Goal: Information Seeking & Learning: Understand process/instructions

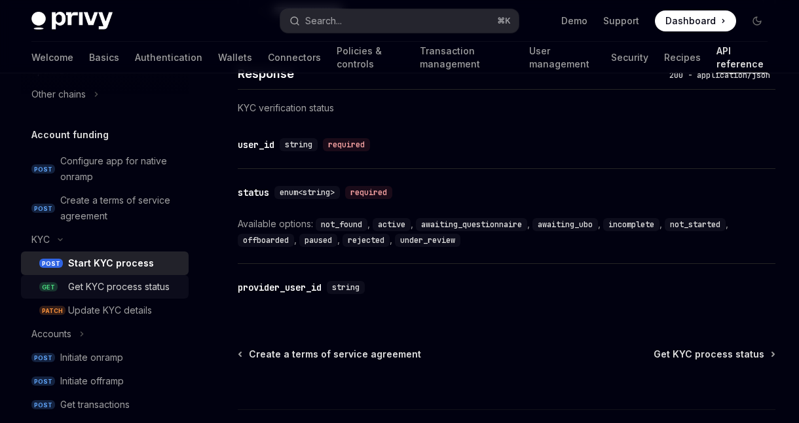
scroll to position [1158, 0]
click at [141, 289] on div "Get KYC process status" at bounding box center [118, 287] width 101 height 16
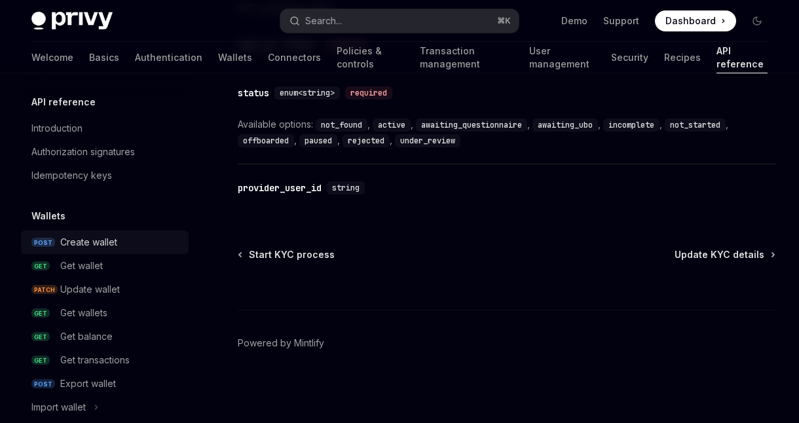
click at [109, 248] on div "Create wallet" at bounding box center [88, 242] width 57 height 16
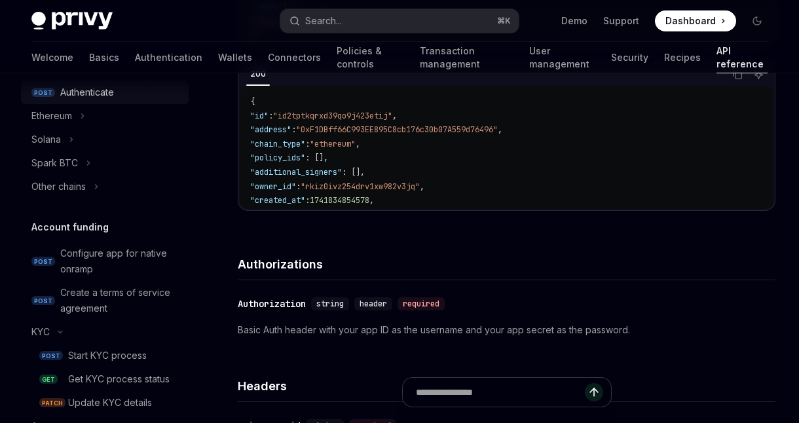
scroll to position [350, 0]
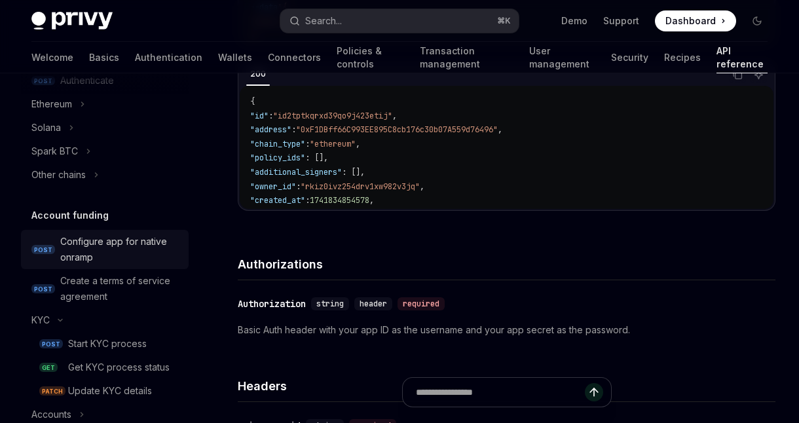
click at [125, 236] on div "Configure app for native onramp" at bounding box center [120, 249] width 120 height 31
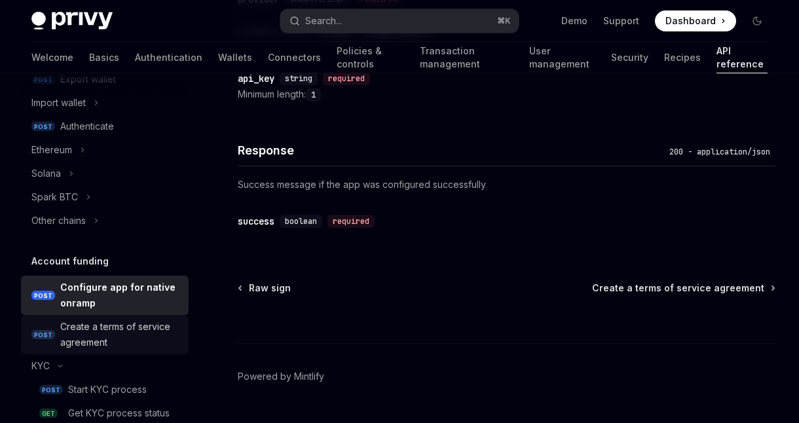
scroll to position [236, 0]
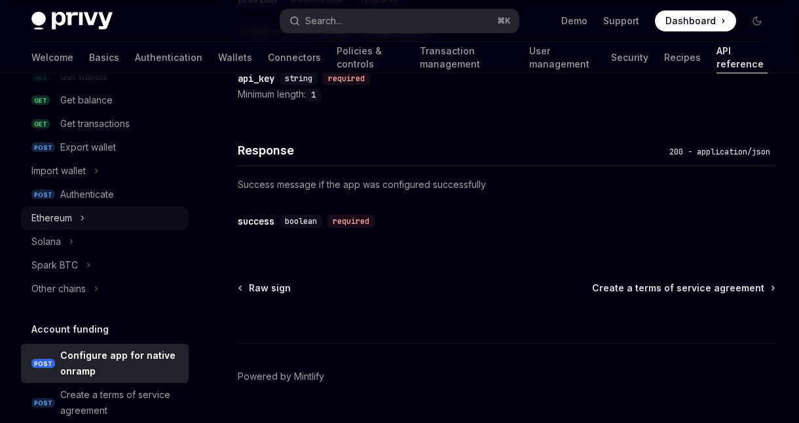
click at [81, 217] on icon "Toggle Ethereum section" at bounding box center [82, 218] width 5 height 16
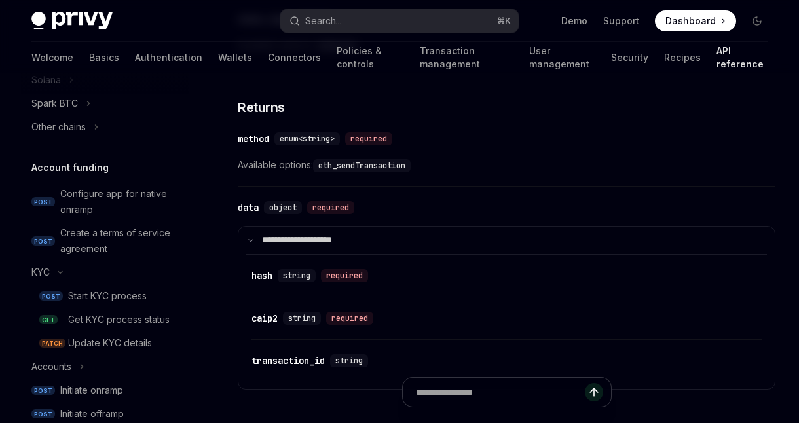
scroll to position [596, 0]
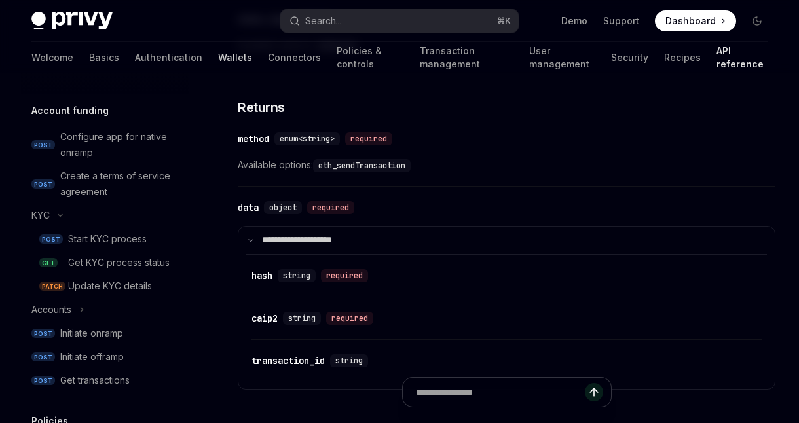
click at [218, 58] on link "Wallets" at bounding box center [235, 57] width 34 height 31
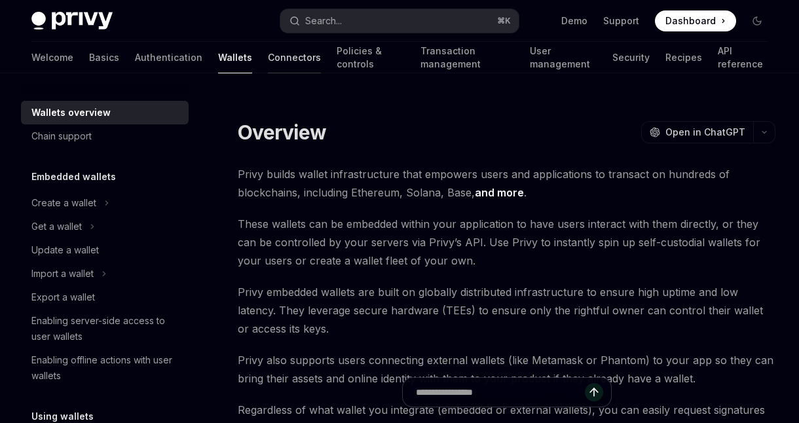
click at [268, 55] on link "Connectors" at bounding box center [294, 57] width 53 height 31
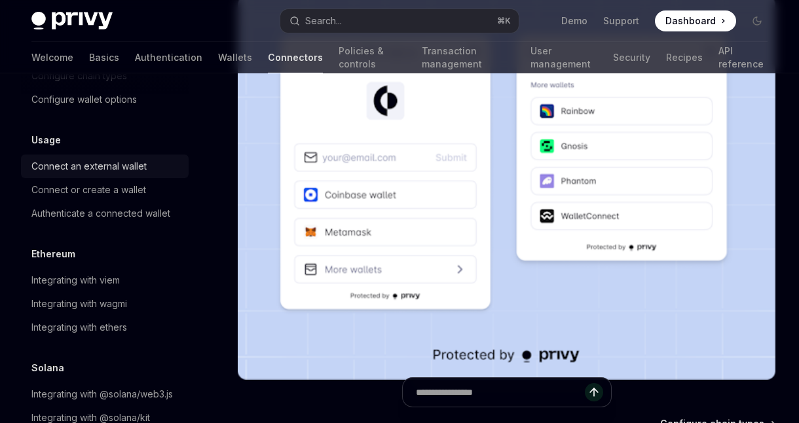
scroll to position [103, 0]
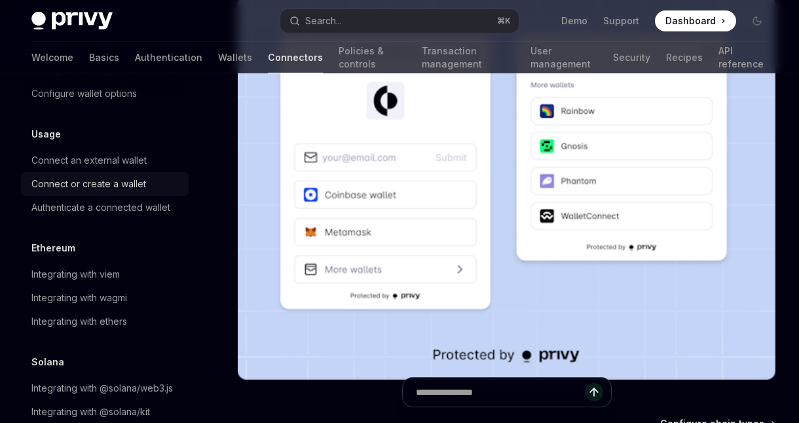
click at [118, 185] on div "Connect or create a wallet" at bounding box center [88, 184] width 115 height 16
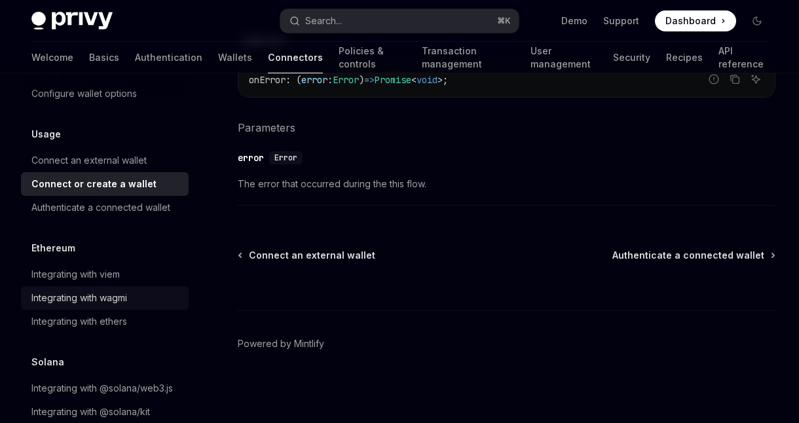
scroll to position [130, 0]
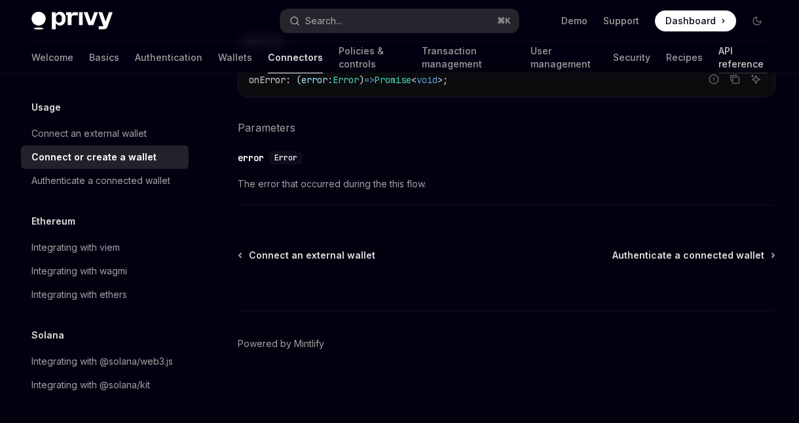
click at [718, 58] on link "API reference" at bounding box center [742, 57] width 49 height 31
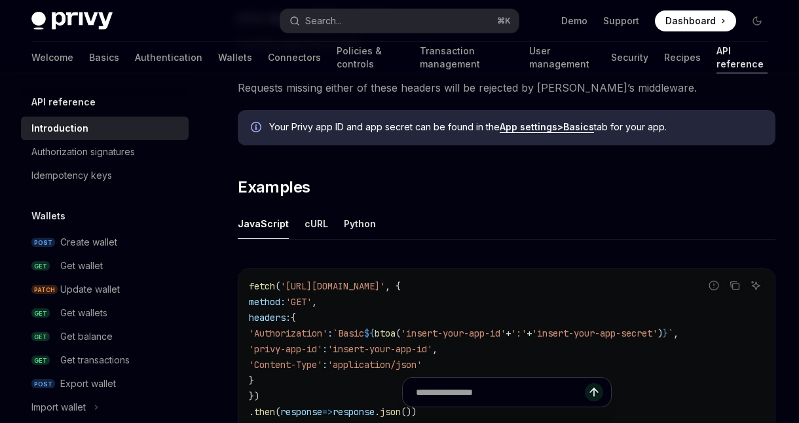
scroll to position [720, 0]
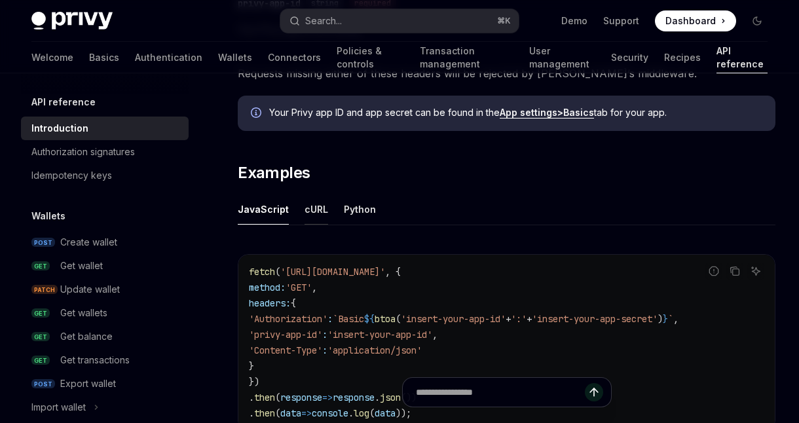
click at [314, 207] on div "cURL" at bounding box center [316, 209] width 24 height 31
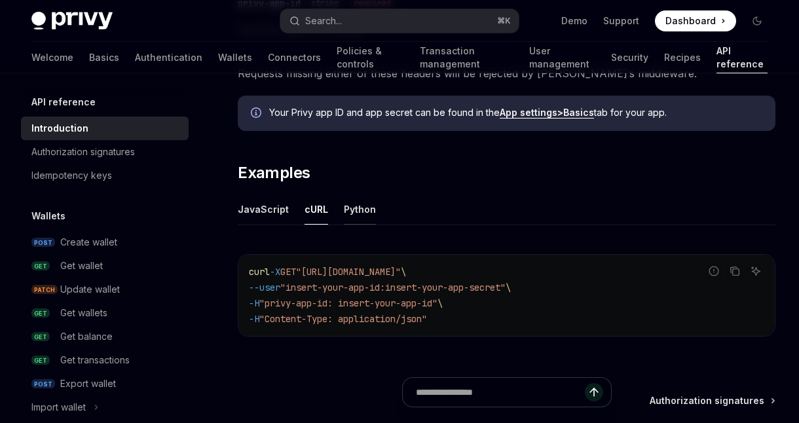
click at [350, 206] on div "Python" at bounding box center [360, 209] width 32 height 31
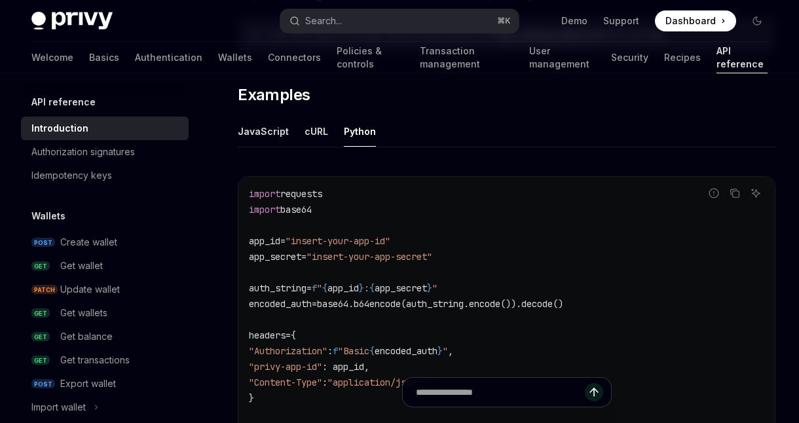
scroll to position [799, 0]
click at [315, 128] on div "cURL" at bounding box center [316, 130] width 24 height 31
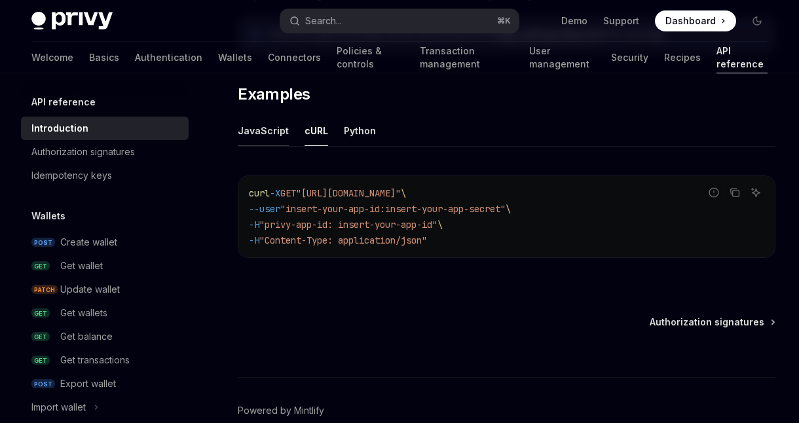
click at [268, 131] on div "JavaScript" at bounding box center [263, 130] width 51 height 31
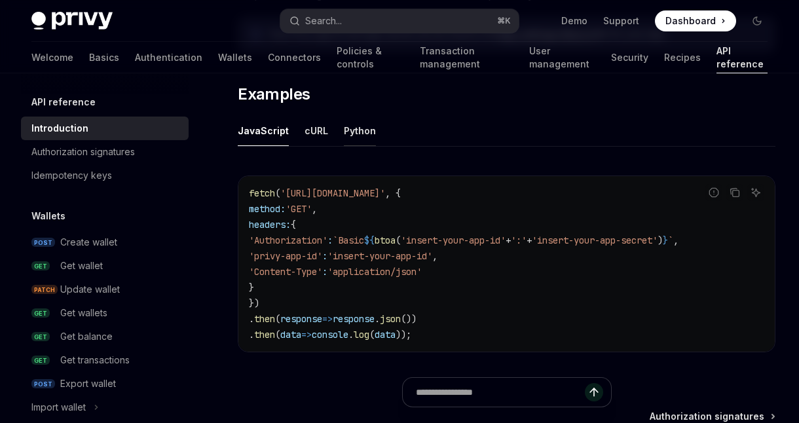
click at [365, 134] on div "Python" at bounding box center [360, 130] width 32 height 31
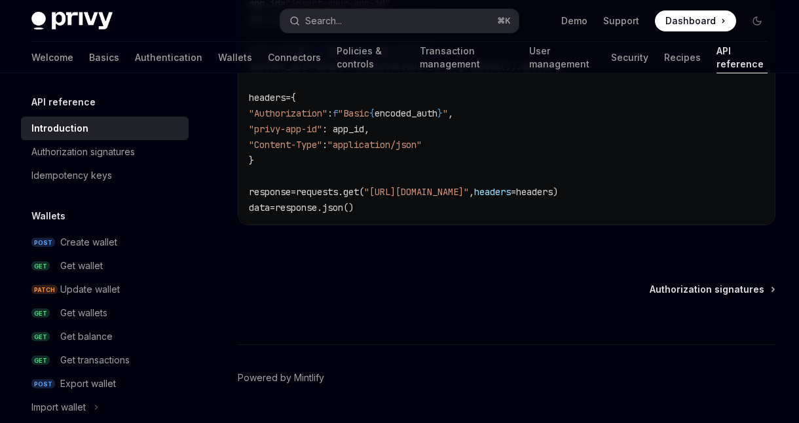
scroll to position [1036, 0]
click at [132, 149] on div "Authorization signatures" at bounding box center [82, 152] width 103 height 16
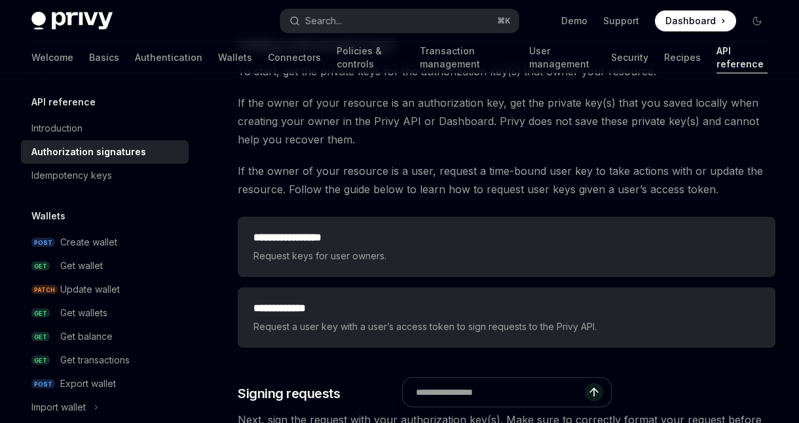
scroll to position [1686, 0]
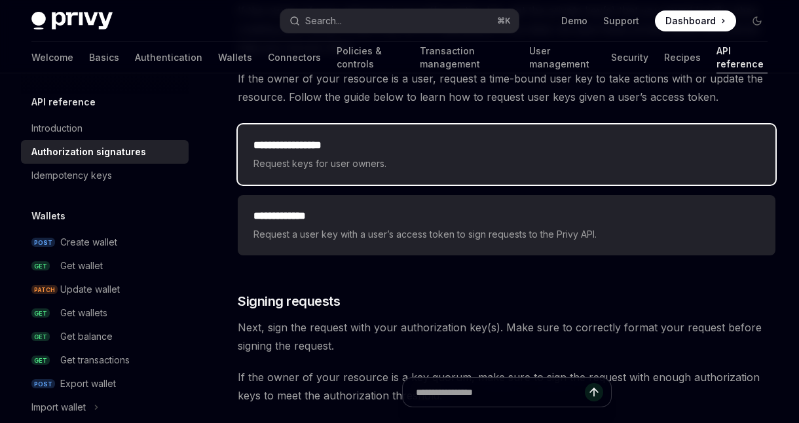
click at [509, 162] on span "Request keys for user owners." at bounding box center [506, 164] width 506 height 16
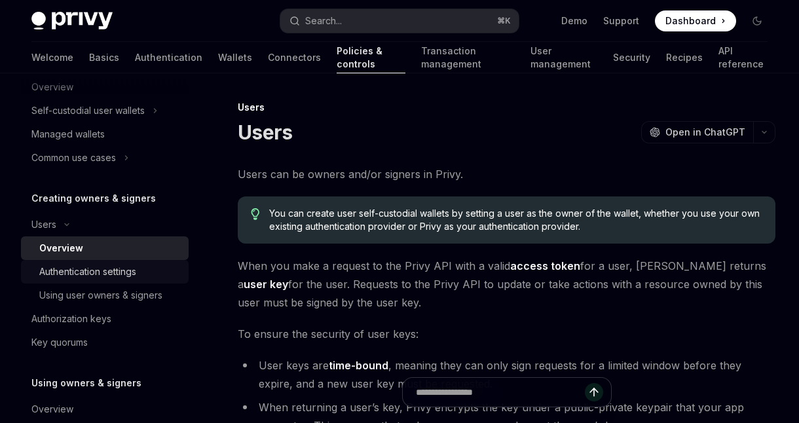
click at [103, 269] on div "Authentication settings" at bounding box center [87, 272] width 97 height 16
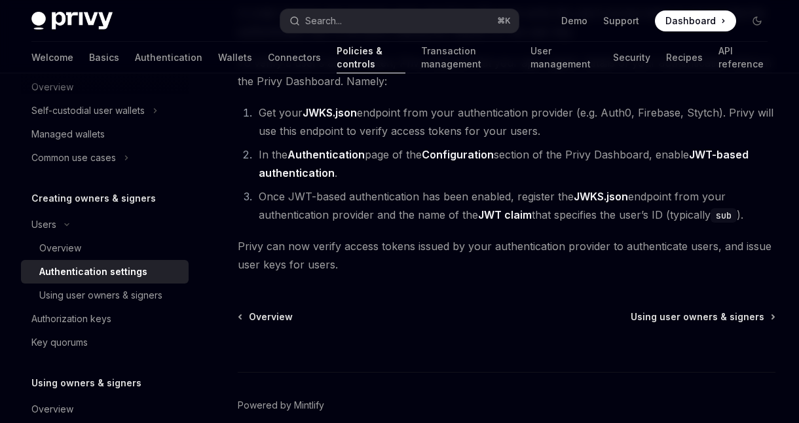
scroll to position [210, 0]
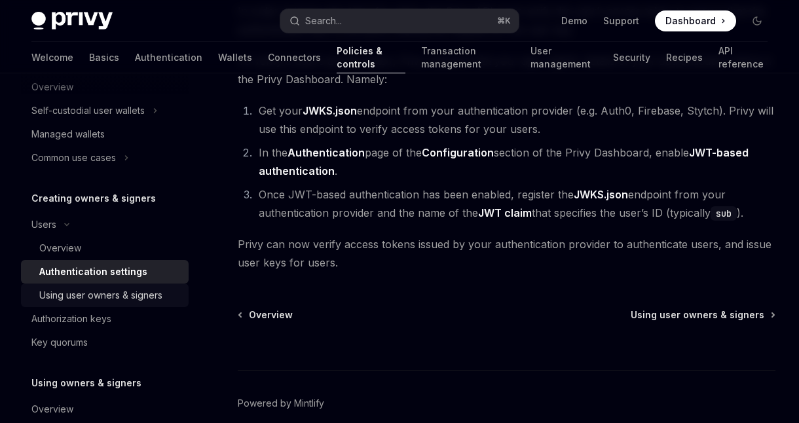
click at [138, 299] on div "Using user owners & signers" at bounding box center [100, 295] width 123 height 16
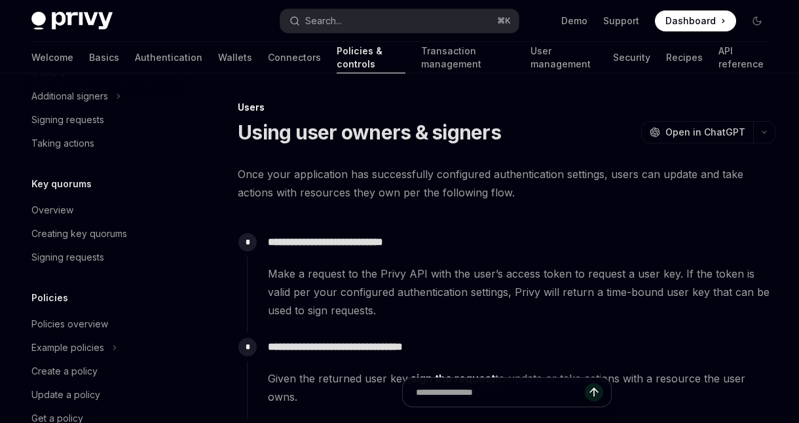
scroll to position [570, 0]
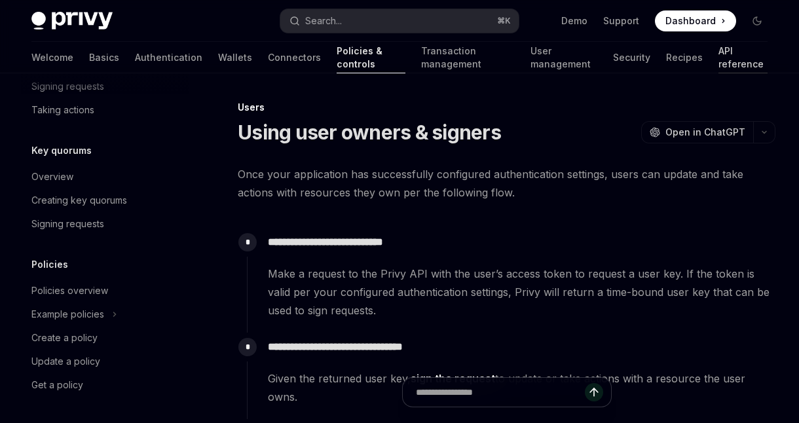
click at [722, 62] on link "API reference" at bounding box center [742, 57] width 49 height 31
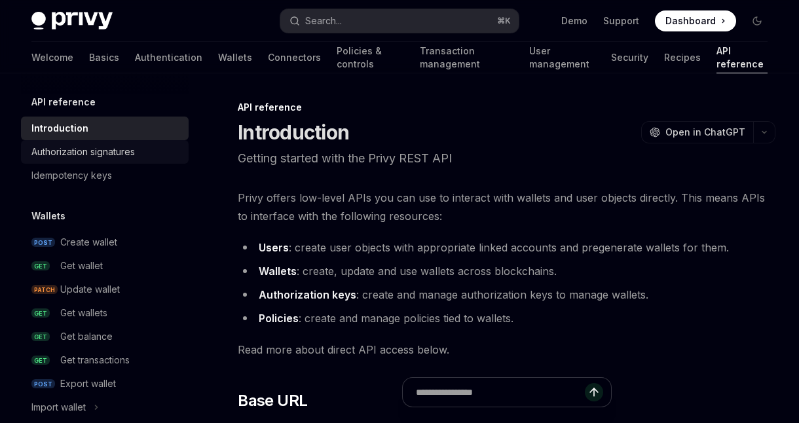
click at [118, 156] on div "Authorization signatures" at bounding box center [82, 152] width 103 height 16
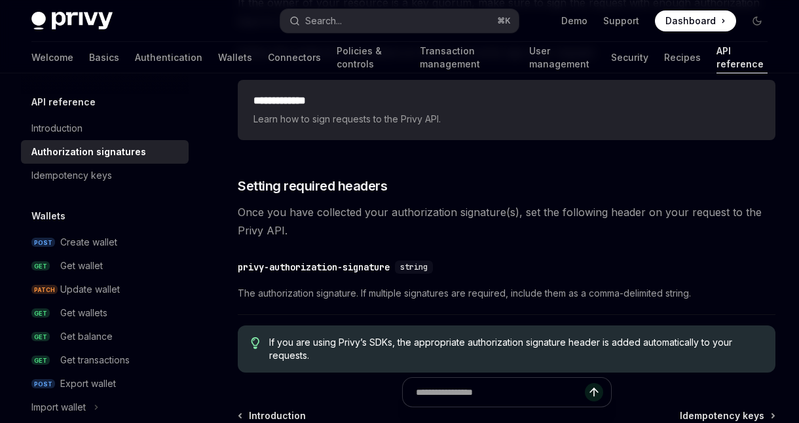
scroll to position [2132, 0]
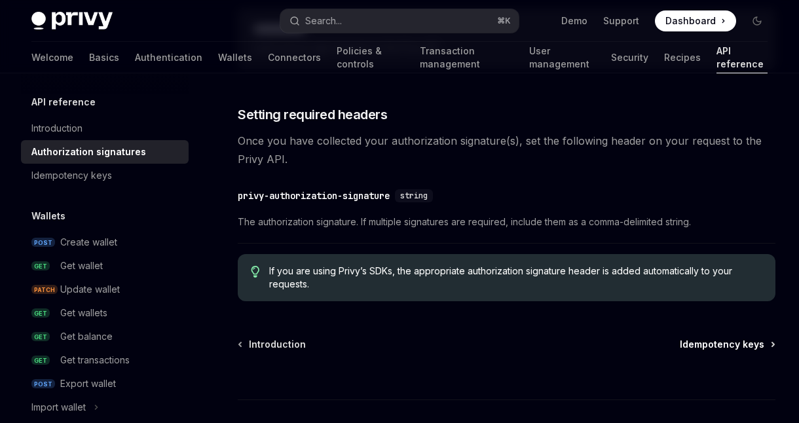
click at [692, 341] on span "Idempotency keys" at bounding box center [722, 344] width 84 height 13
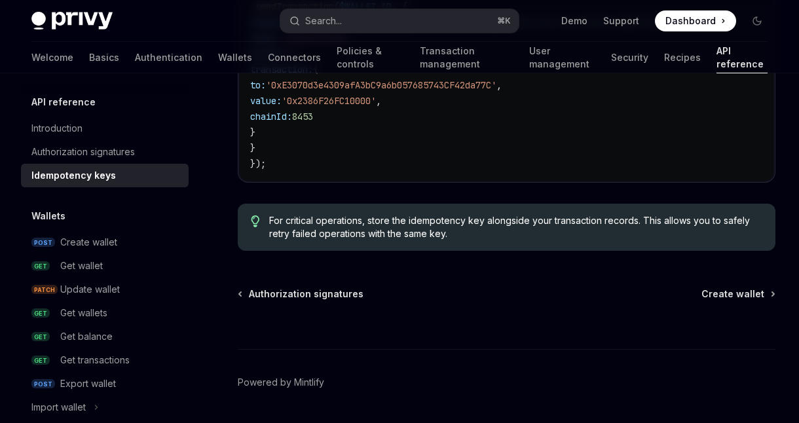
scroll to position [1568, 0]
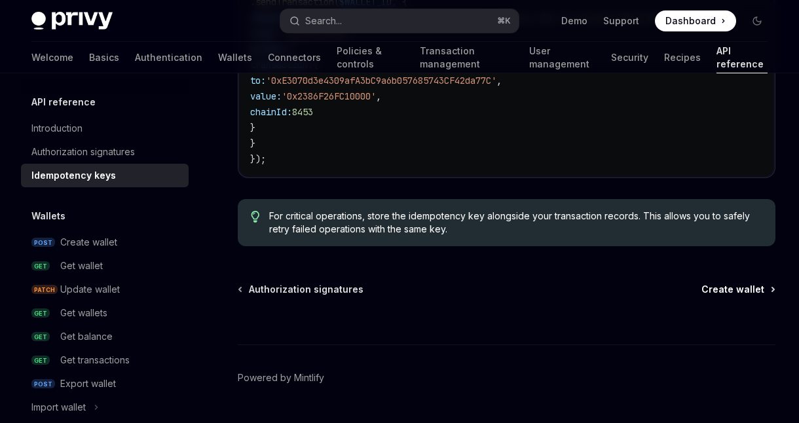
click at [718, 292] on span "Create wallet" at bounding box center [732, 289] width 63 height 13
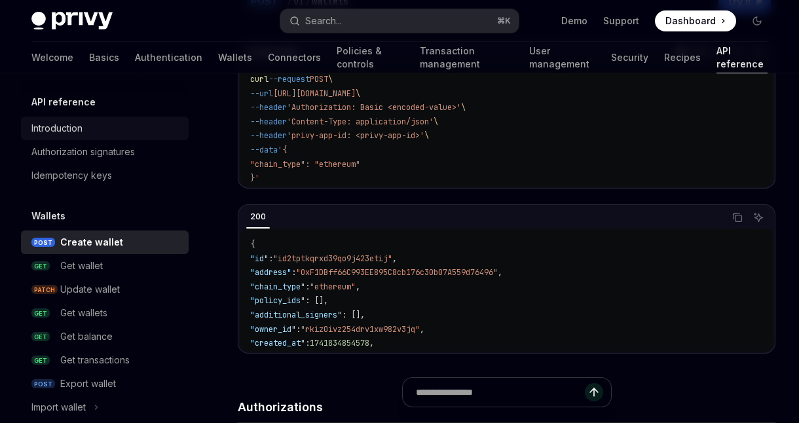
click at [48, 126] on div "Introduction" at bounding box center [56, 128] width 51 height 16
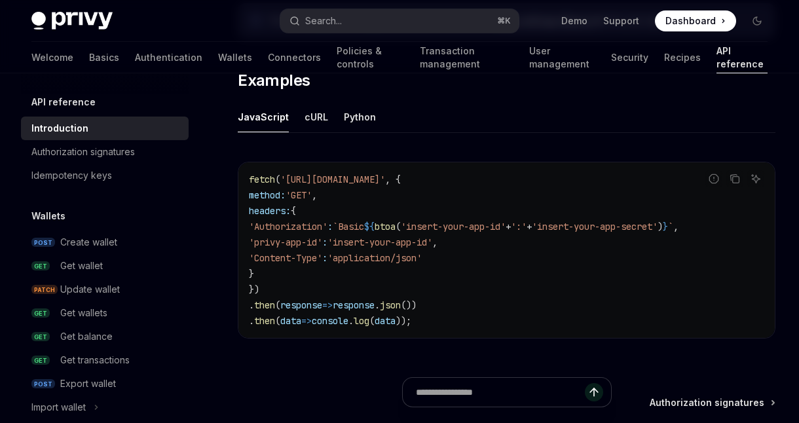
scroll to position [788, 0]
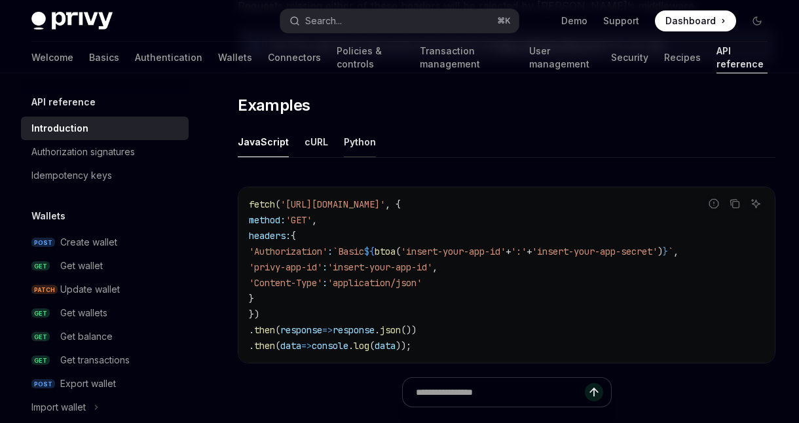
click at [357, 137] on div "Python" at bounding box center [360, 141] width 32 height 31
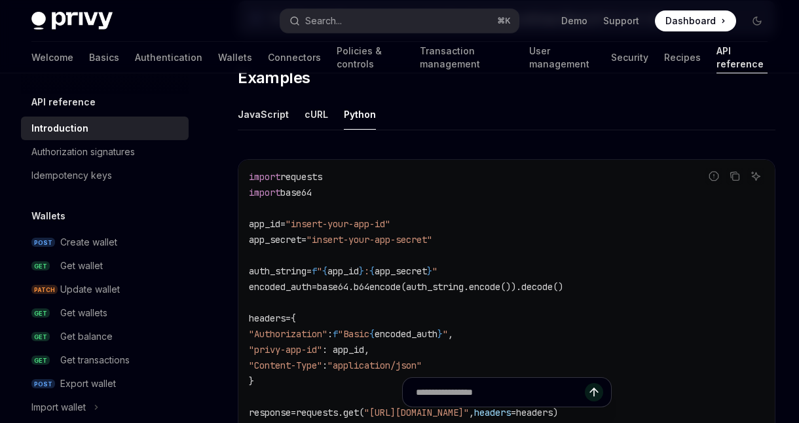
scroll to position [824, 0]
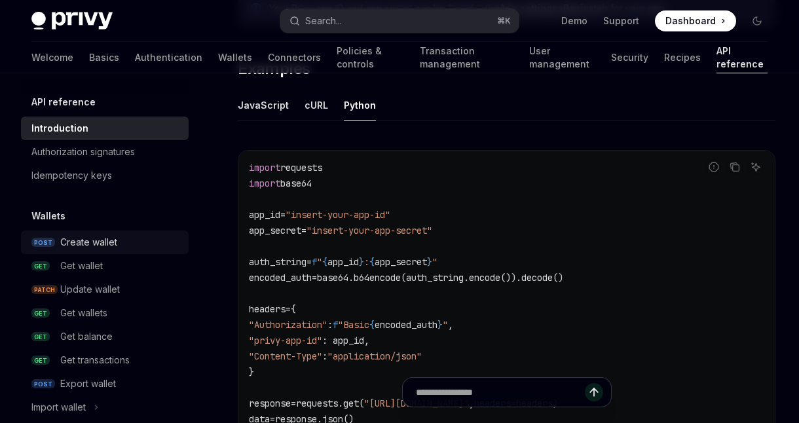
click at [79, 244] on div "Create wallet" at bounding box center [88, 242] width 57 height 16
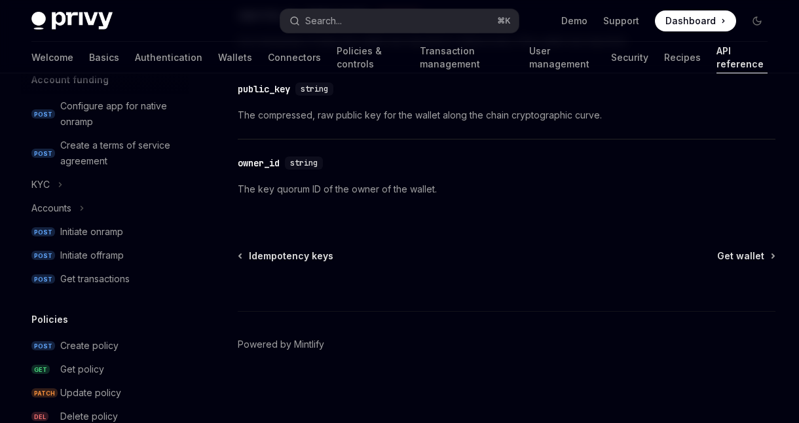
scroll to position [487, 0]
click at [75, 224] on div "Initiate onramp" at bounding box center [91, 231] width 63 height 16
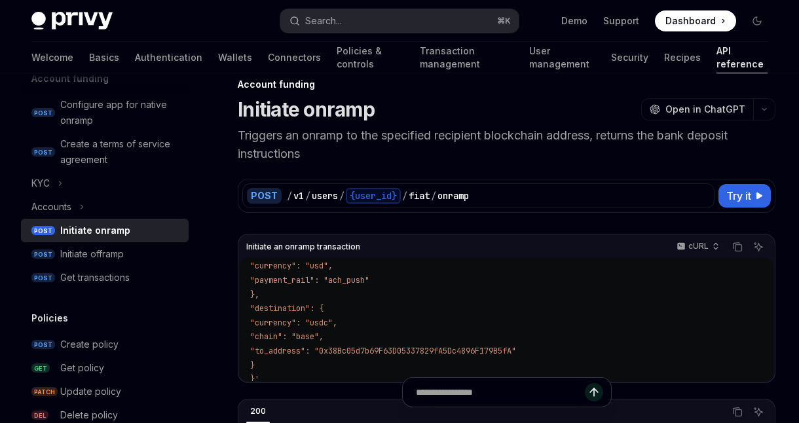
scroll to position [141, 0]
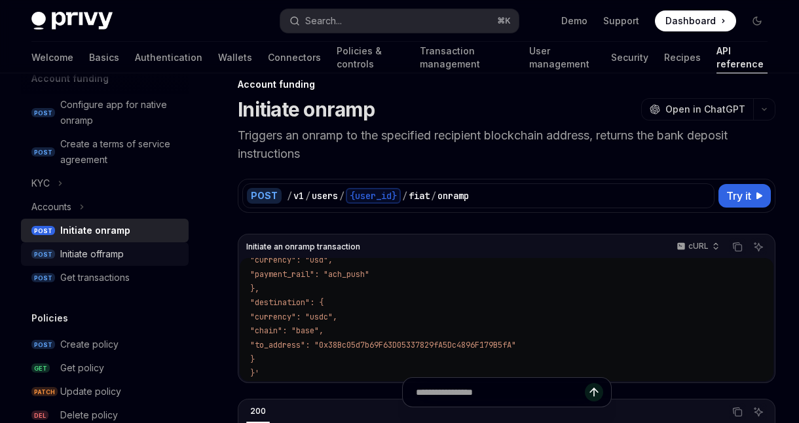
click at [109, 258] on div "Initiate offramp" at bounding box center [92, 254] width 64 height 16
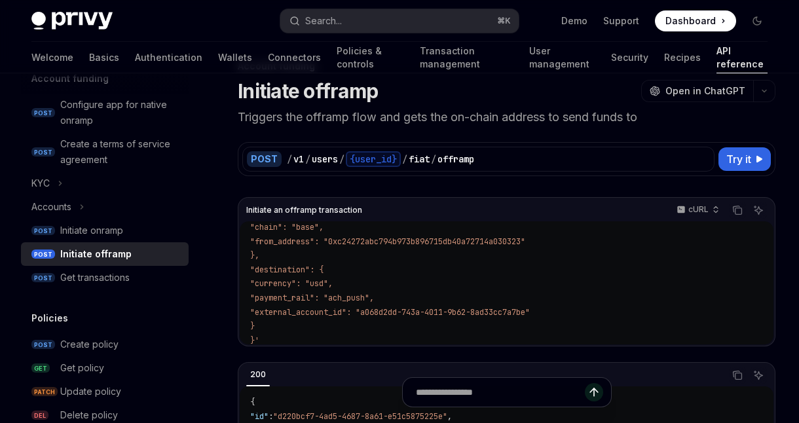
scroll to position [155, 0]
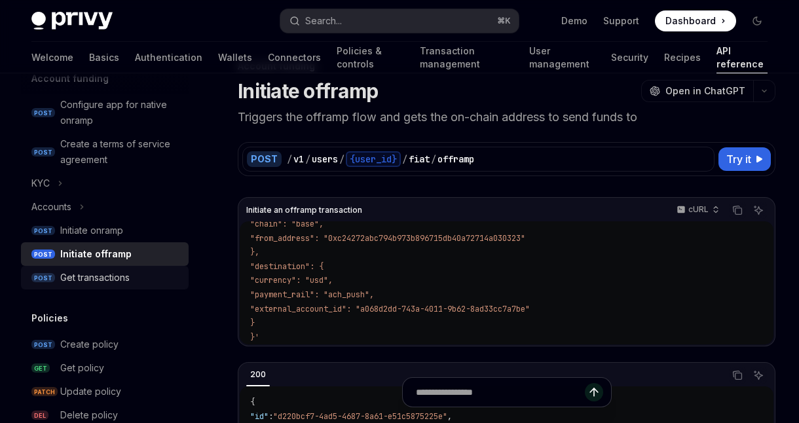
click at [107, 276] on div "Get transactions" at bounding box center [94, 278] width 69 height 16
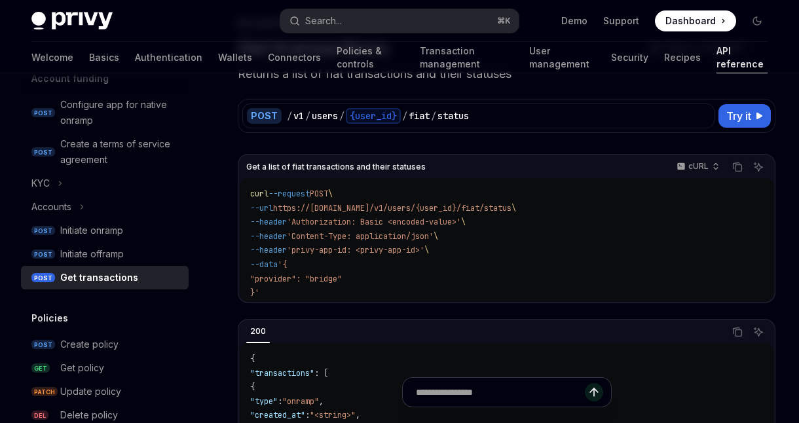
scroll to position [86, 0]
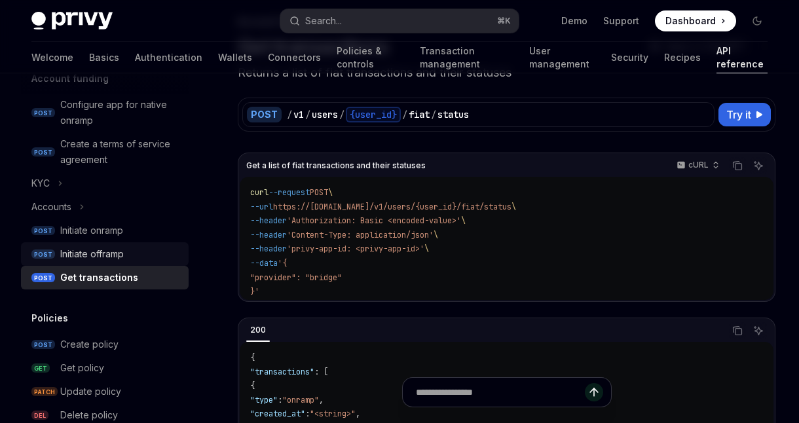
click at [114, 250] on div "Initiate offramp" at bounding box center [92, 254] width 64 height 16
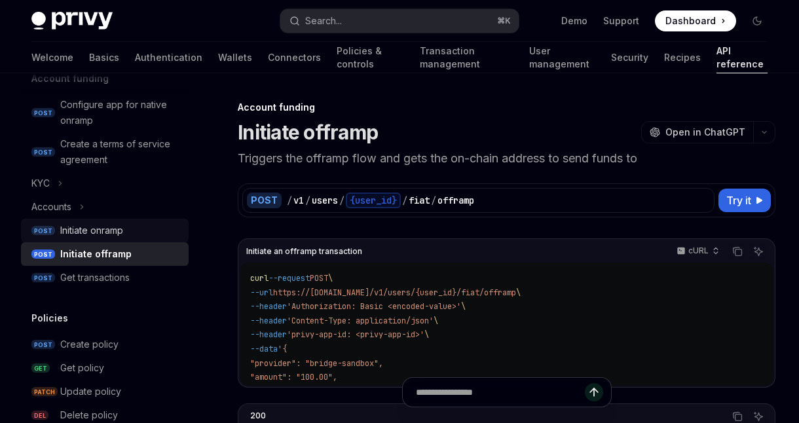
click at [98, 231] on div "Initiate onramp" at bounding box center [91, 231] width 63 height 16
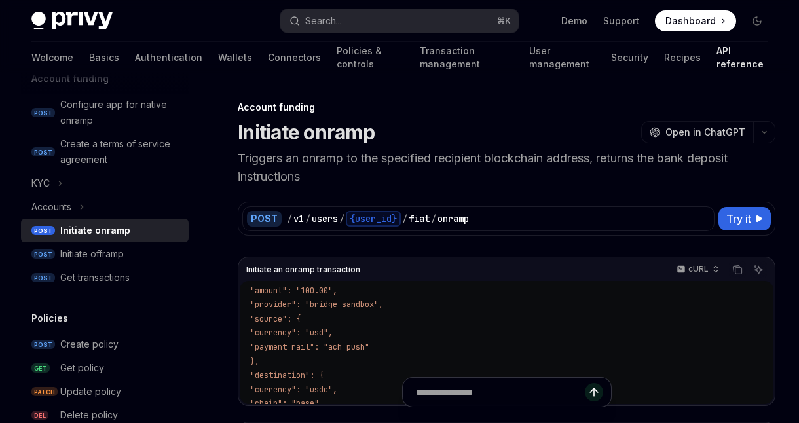
scroll to position [90, 0]
click at [114, 254] on div "Initiate offramp" at bounding box center [92, 254] width 64 height 16
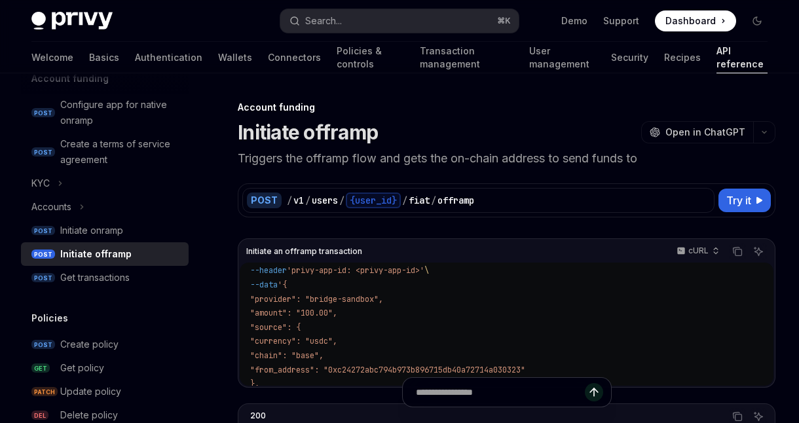
scroll to position [75, 0]
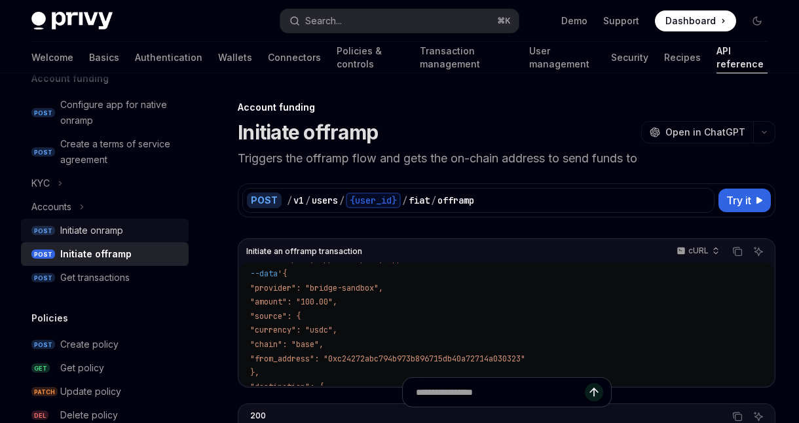
click at [106, 240] on link "POST Initiate onramp" at bounding box center [105, 231] width 168 height 24
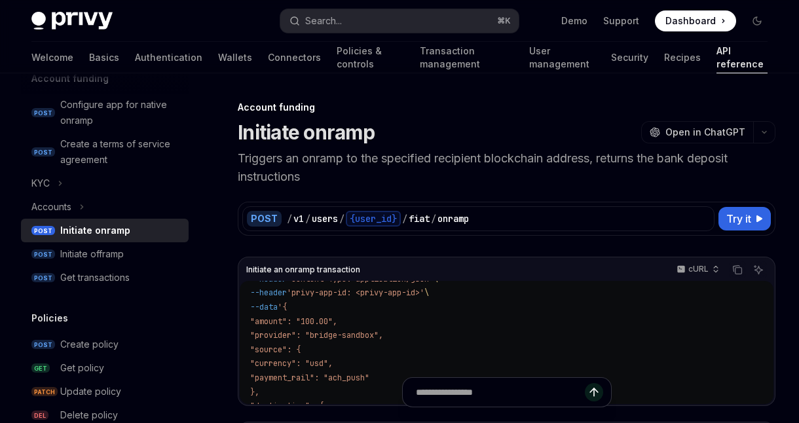
scroll to position [80, 0]
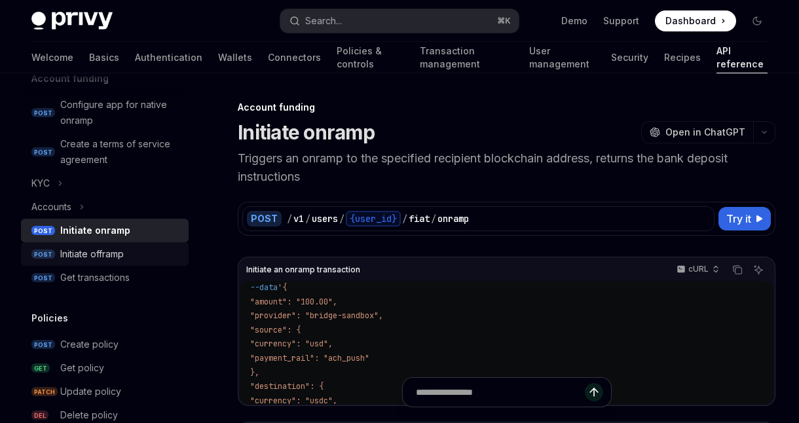
click at [95, 252] on div "Initiate offramp" at bounding box center [92, 254] width 64 height 16
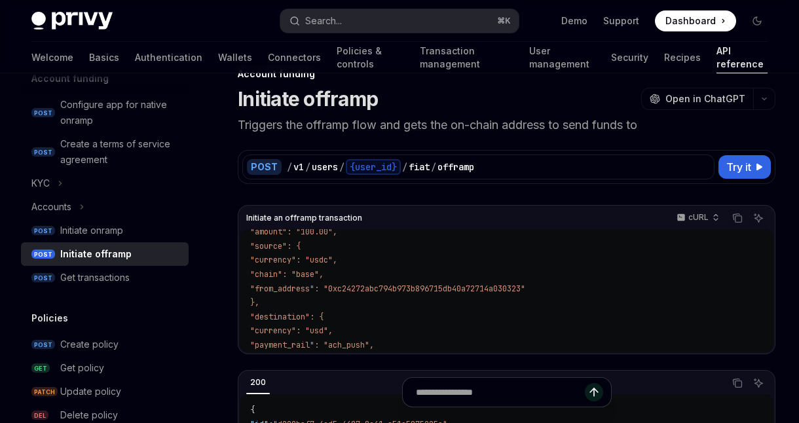
scroll to position [155, 0]
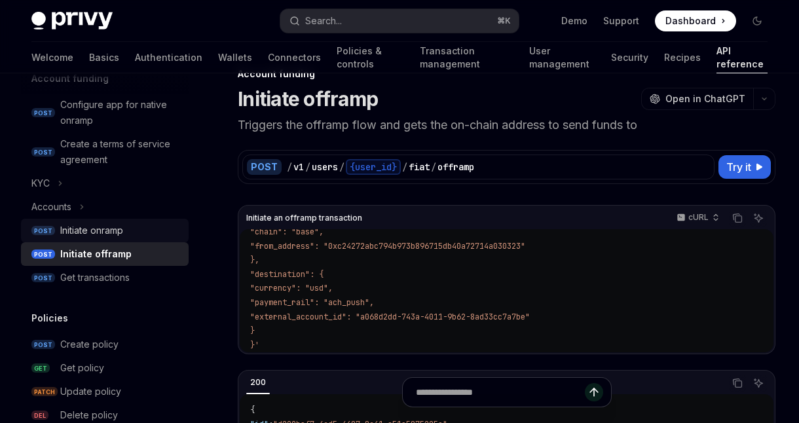
click at [92, 229] on div "Initiate onramp" at bounding box center [91, 231] width 63 height 16
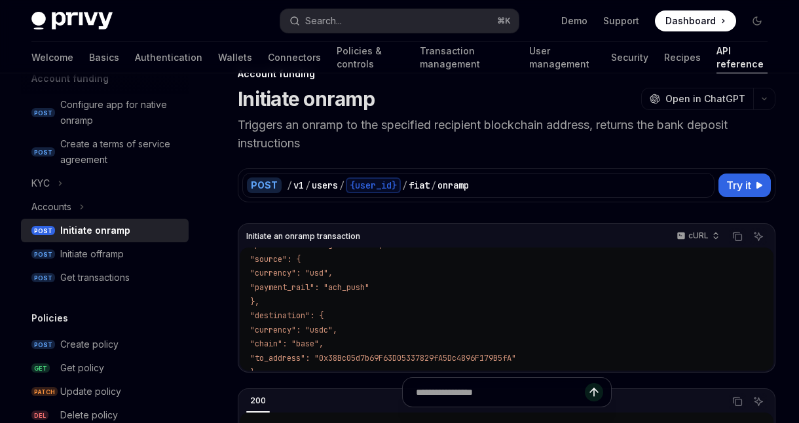
scroll to position [141, 0]
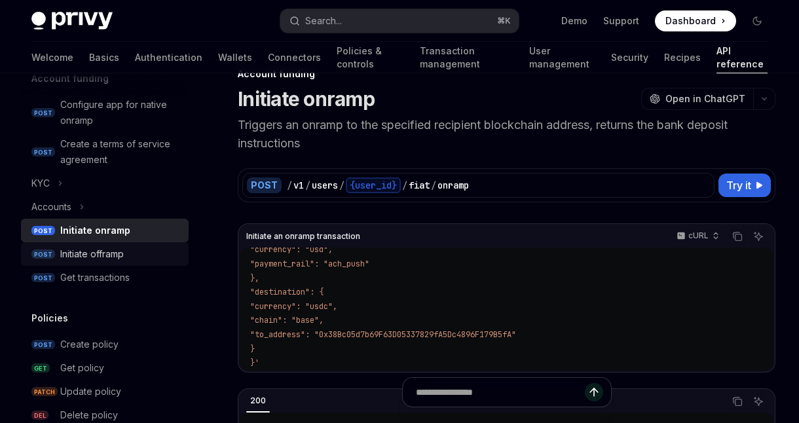
click at [117, 252] on div "Initiate offramp" at bounding box center [92, 254] width 64 height 16
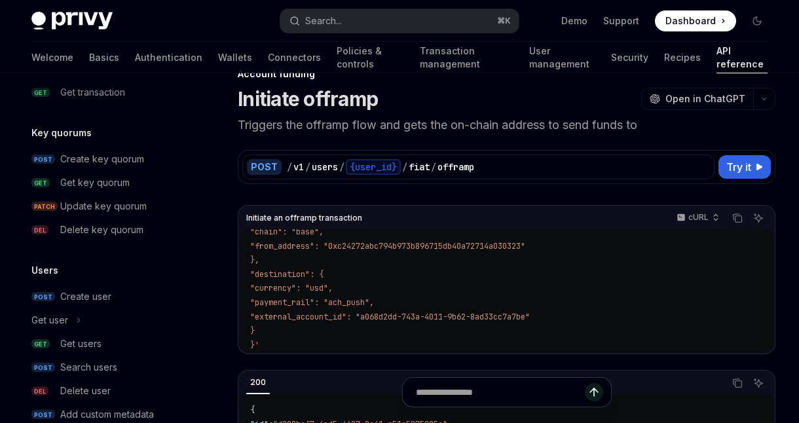
scroll to position [901, 0]
click at [102, 298] on div "Create user" at bounding box center [85, 296] width 51 height 16
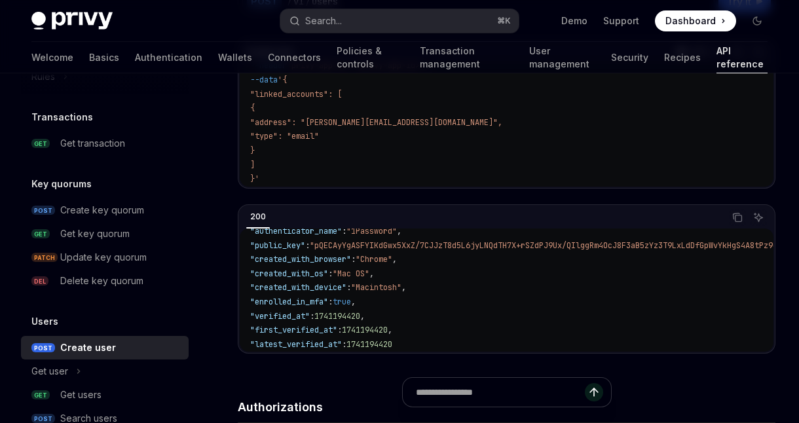
scroll to position [850, 0]
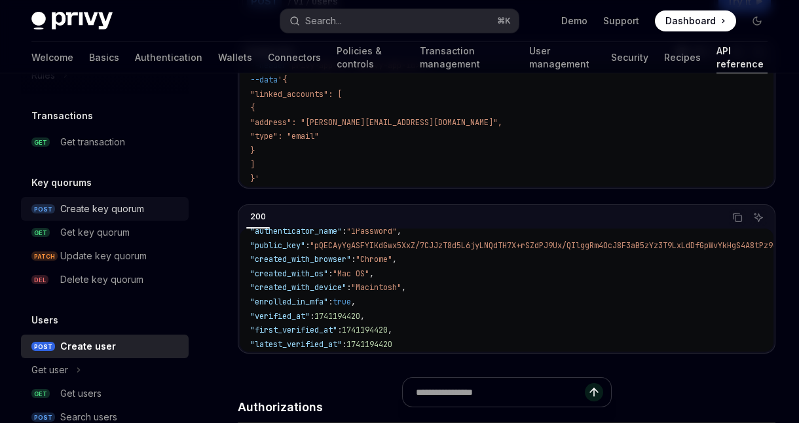
click at [120, 213] on div "Create key quorum" at bounding box center [102, 209] width 84 height 16
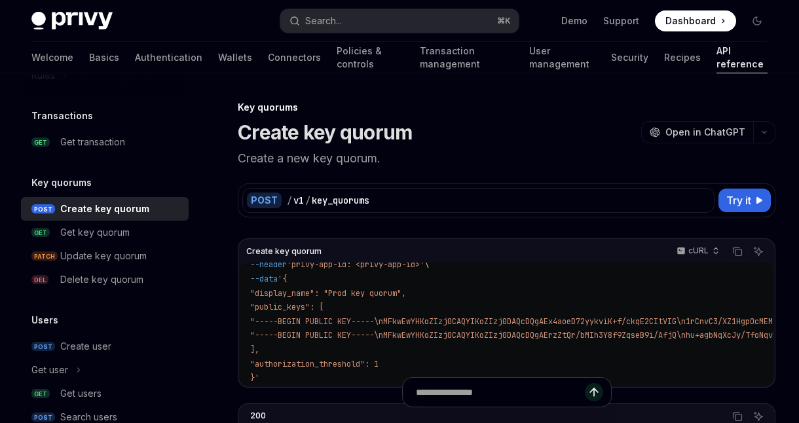
scroll to position [35, 0]
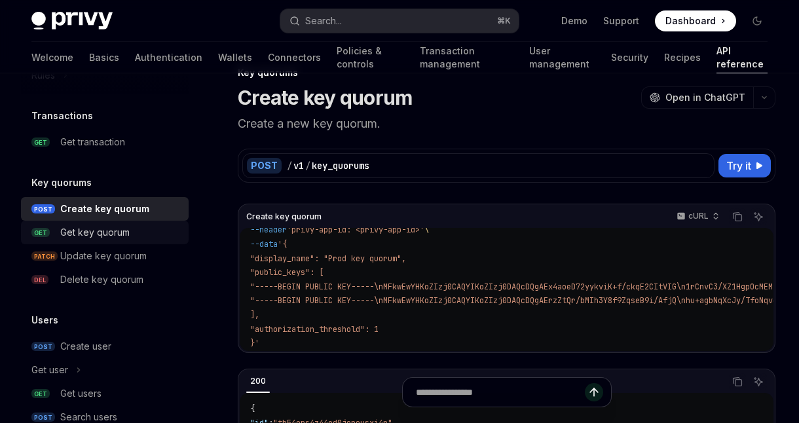
click at [103, 234] on div "Get key quorum" at bounding box center [94, 233] width 69 height 16
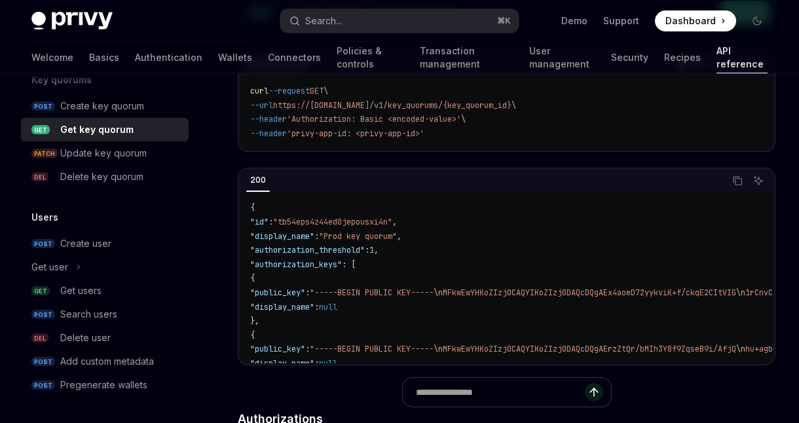
scroll to position [191, 0]
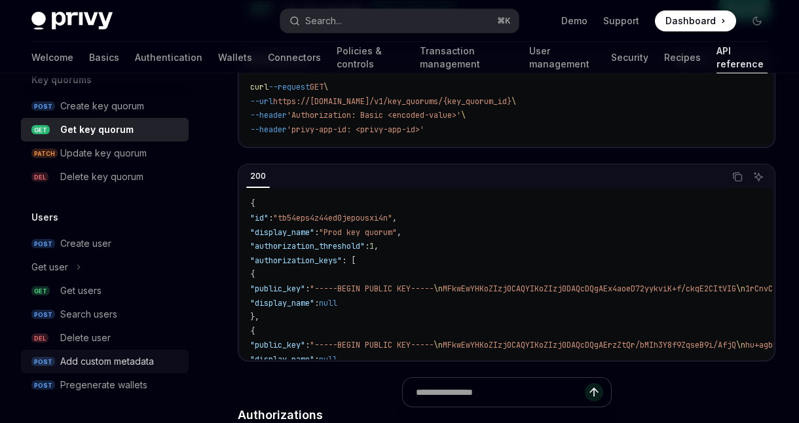
click at [93, 365] on div "Add custom metadata" at bounding box center [107, 362] width 94 height 16
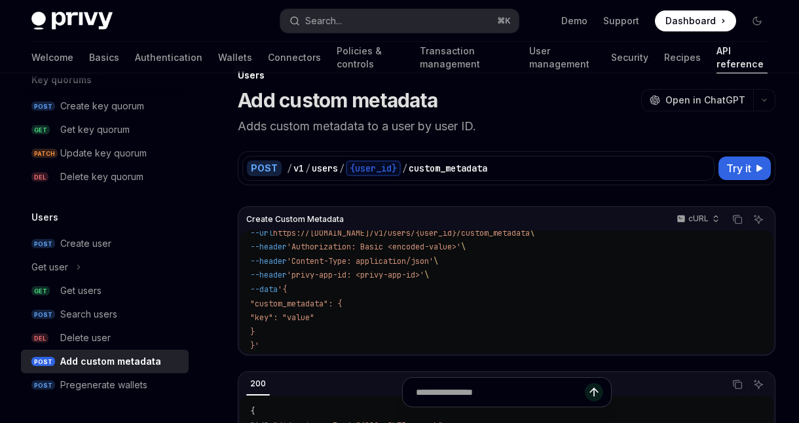
scroll to position [33, 0]
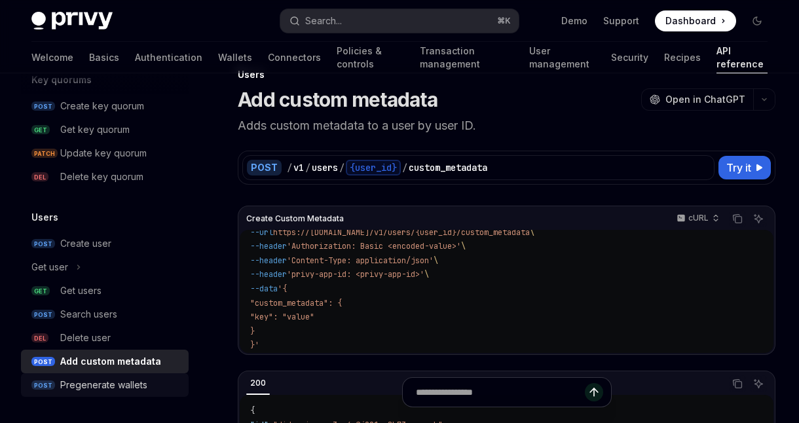
click at [101, 383] on div "Pregenerate wallets" at bounding box center [103, 385] width 87 height 16
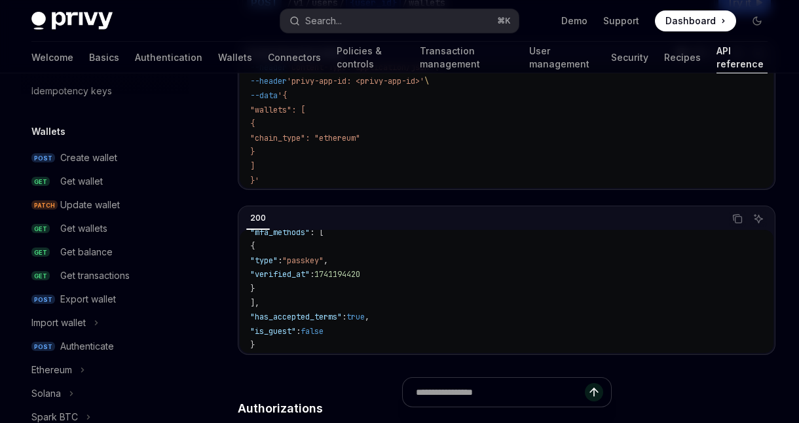
scroll to position [107, 0]
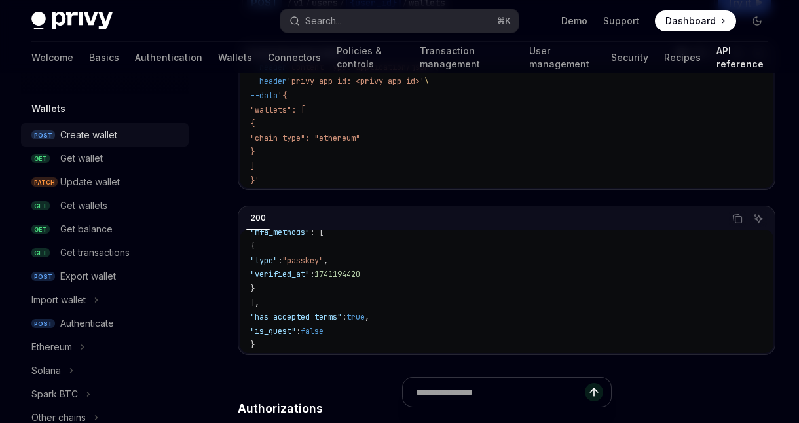
click at [106, 130] on div "Create wallet" at bounding box center [88, 135] width 57 height 16
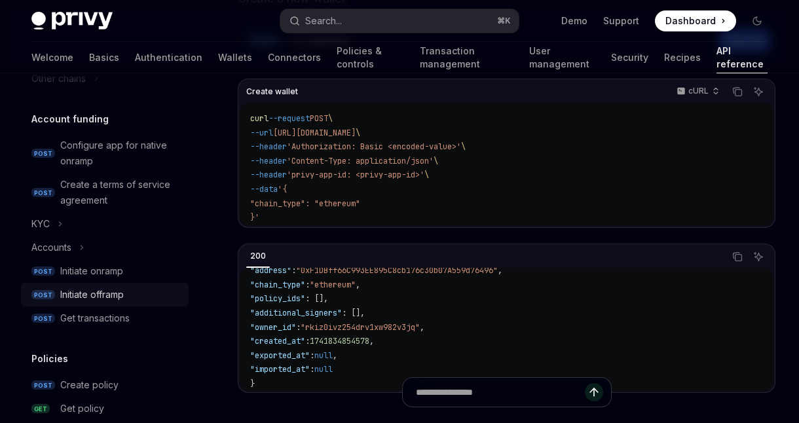
click at [109, 304] on link "POST Initiate offramp" at bounding box center [105, 295] width 168 height 24
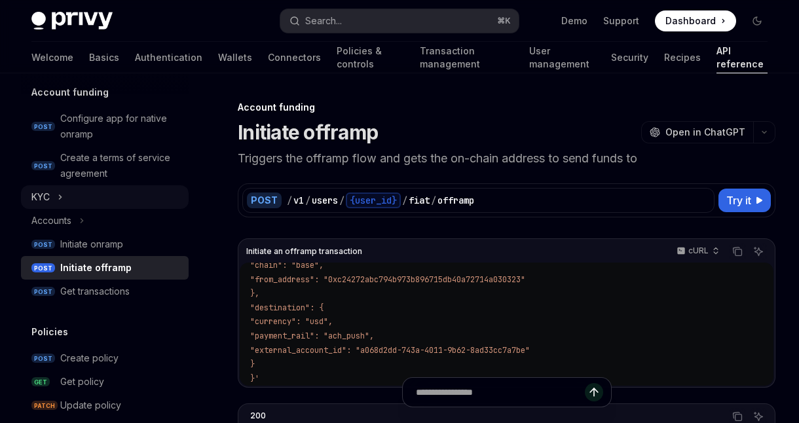
scroll to position [486, 0]
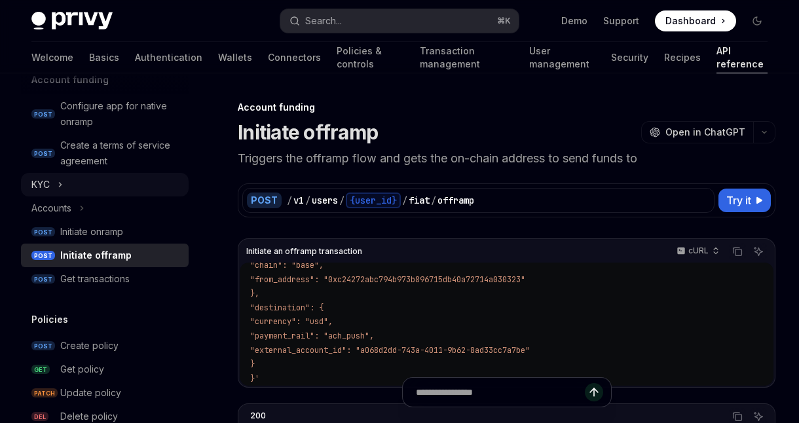
click at [60, 183] on icon "Toggle KYC section" at bounding box center [61, 185] width 2 height 4
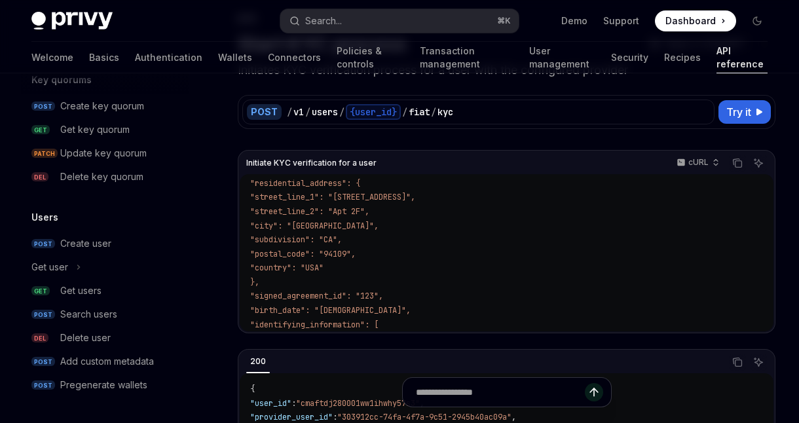
scroll to position [333, 0]
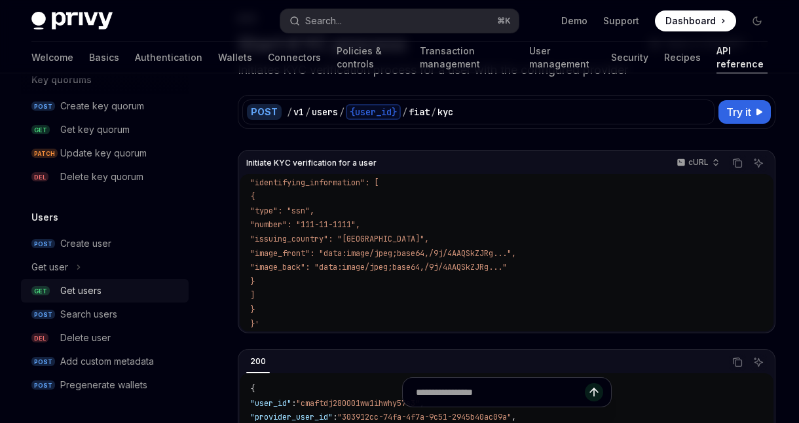
click at [103, 287] on div "Get users" at bounding box center [120, 291] width 120 height 16
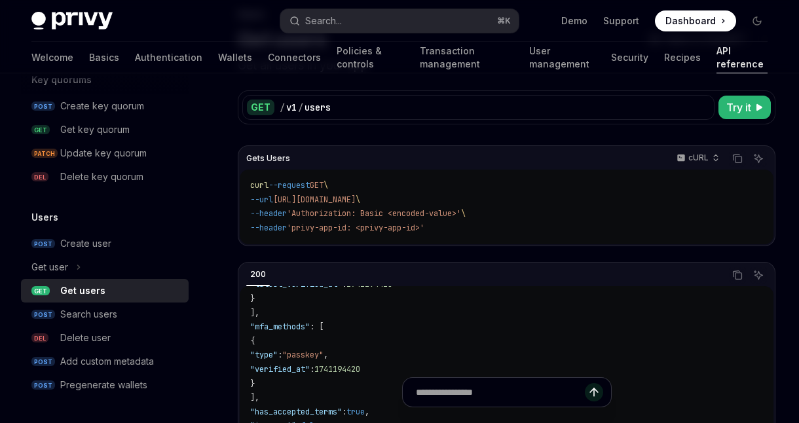
scroll to position [578, 0]
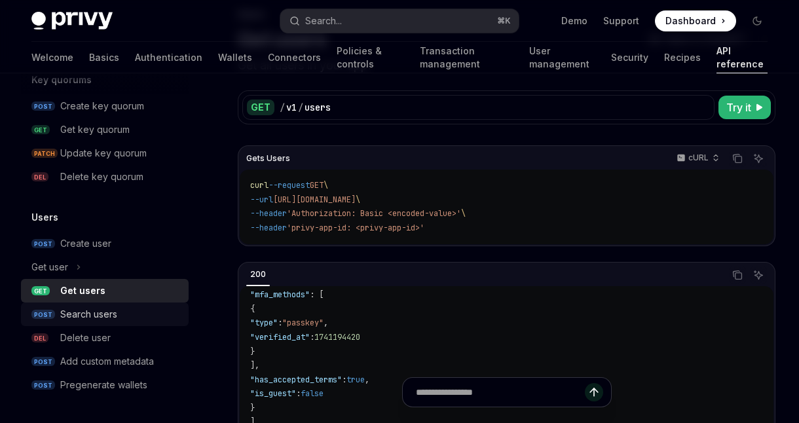
click at [88, 317] on div "Search users" at bounding box center [88, 314] width 57 height 16
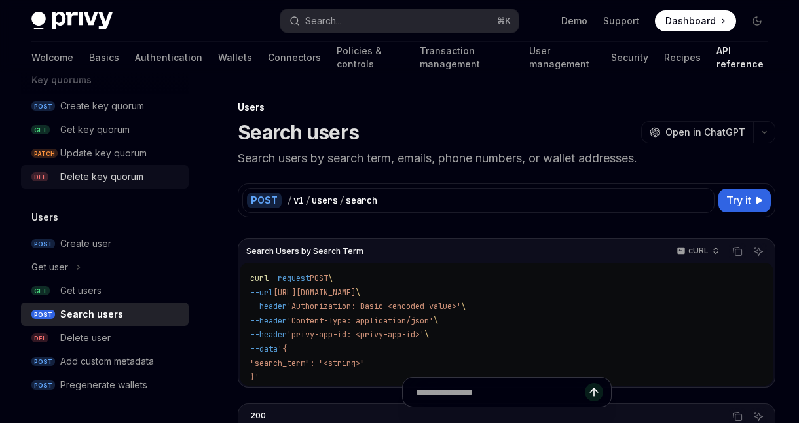
click at [94, 179] on div "Delete key quorum" at bounding box center [101, 177] width 83 height 16
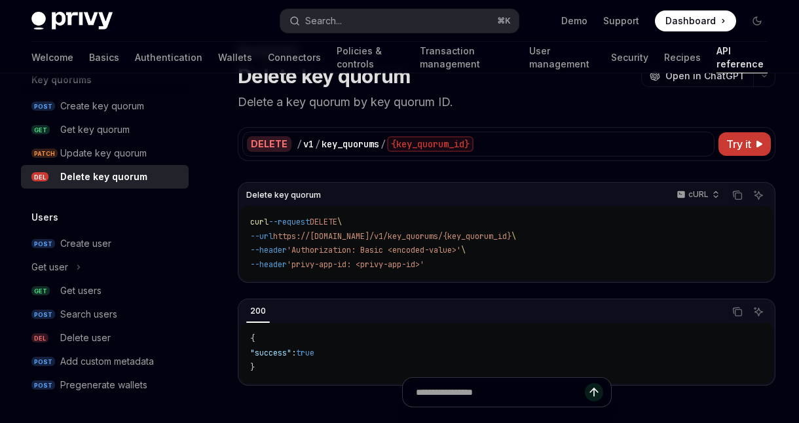
scroll to position [63, 0]
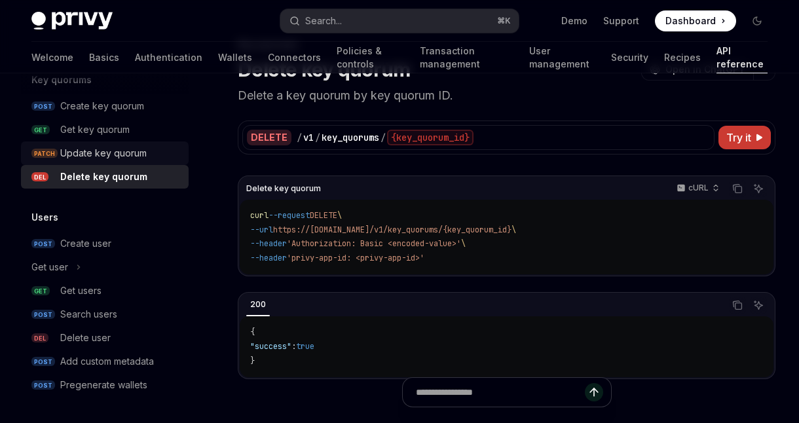
click at [110, 155] on div "Update key quorum" at bounding box center [103, 153] width 86 height 16
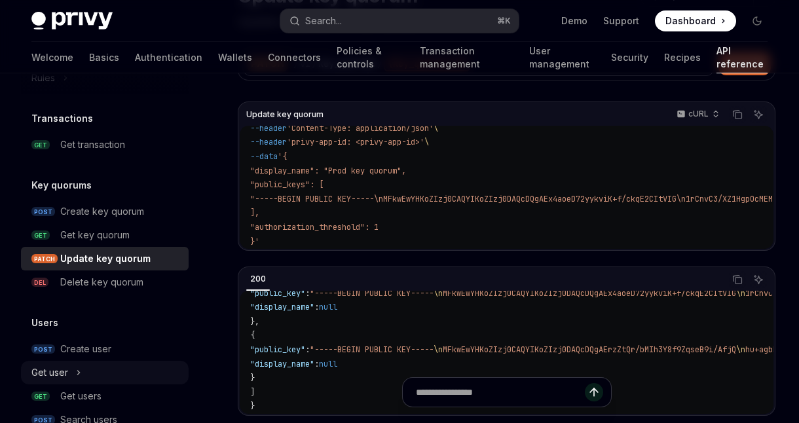
scroll to position [901, 0]
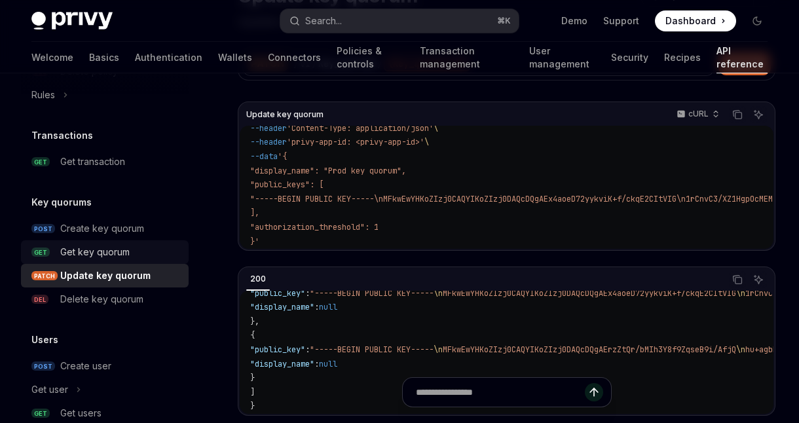
click at [108, 254] on div "Get key quorum" at bounding box center [94, 252] width 69 height 16
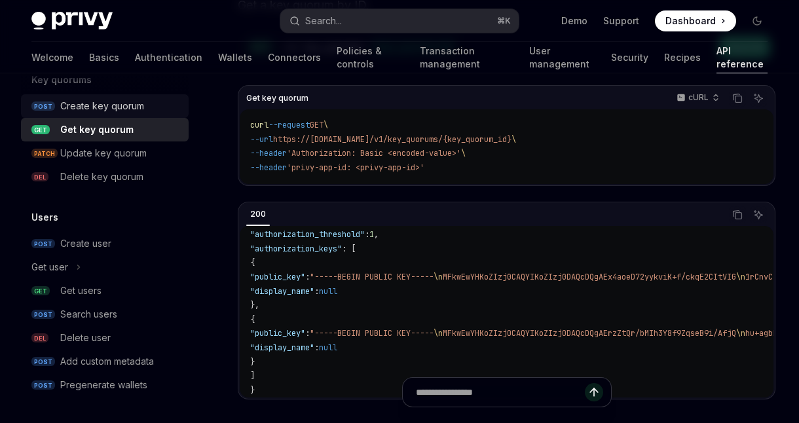
scroll to position [227, 0]
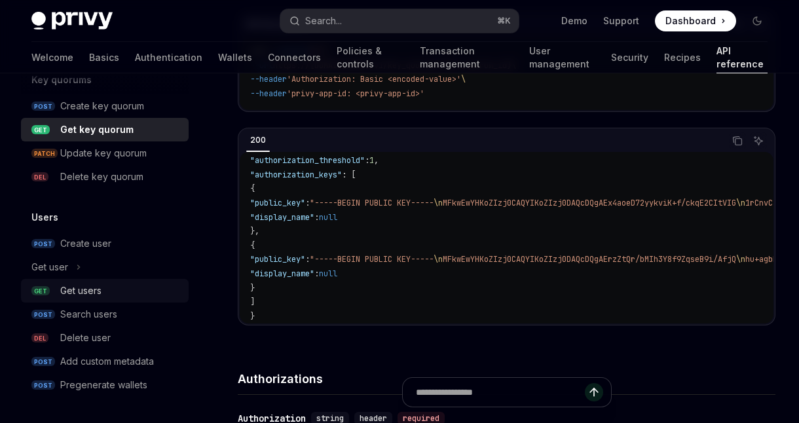
click at [87, 294] on div "Get users" at bounding box center [80, 291] width 41 height 16
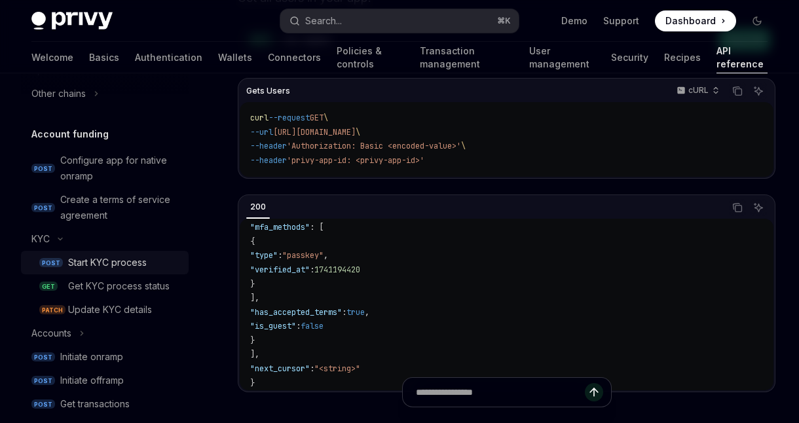
scroll to position [435, 0]
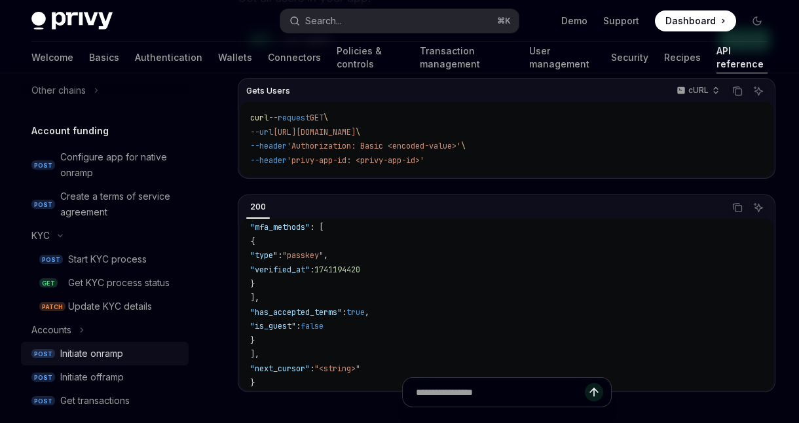
click at [90, 356] on div "Initiate onramp" at bounding box center [91, 354] width 63 height 16
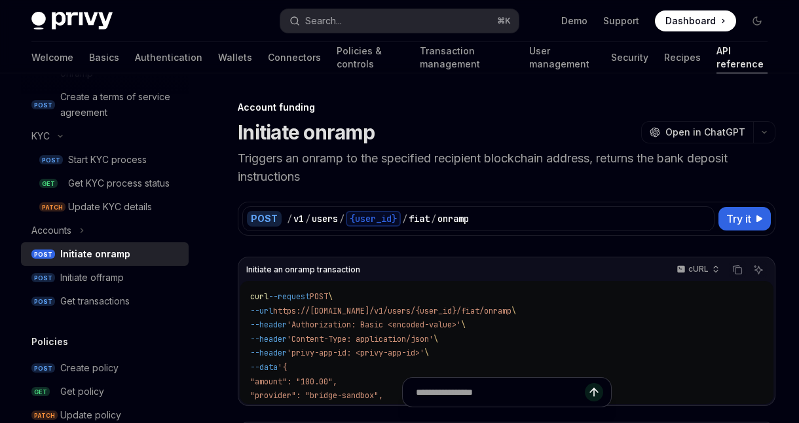
click at [88, 303] on div "Get transactions" at bounding box center [94, 301] width 69 height 16
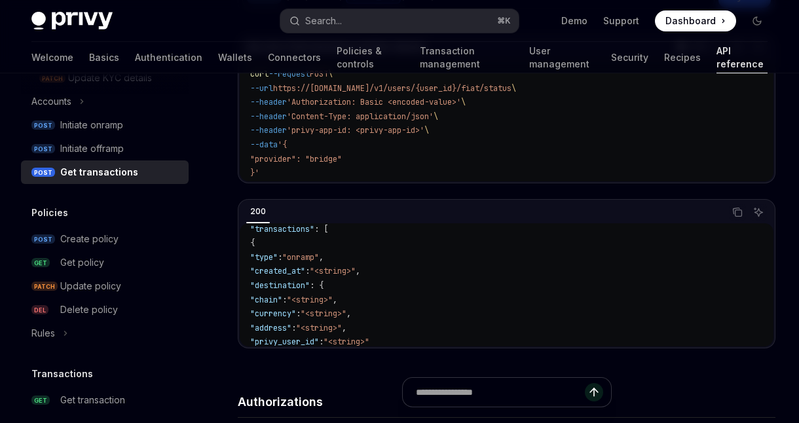
scroll to position [666, 0]
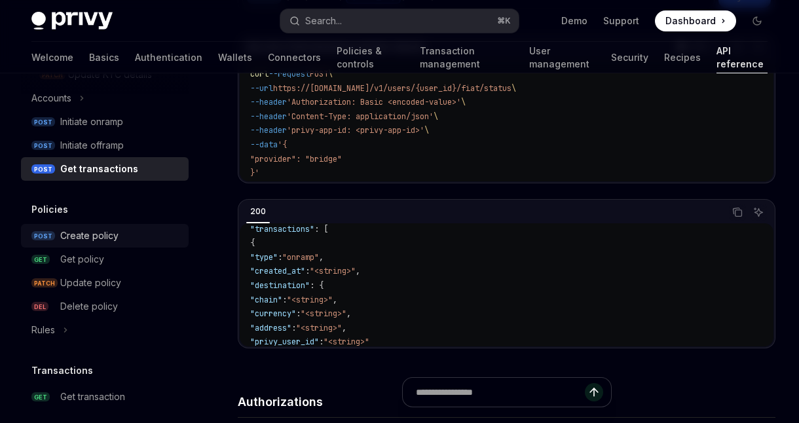
click at [107, 225] on link "POST Create policy" at bounding box center [105, 236] width 168 height 24
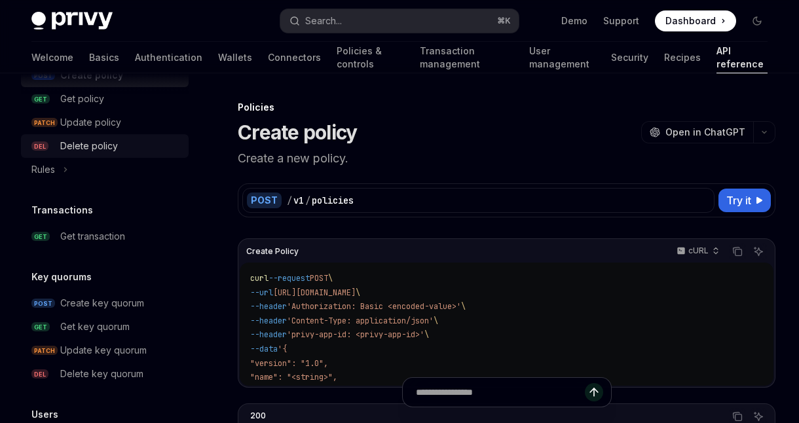
scroll to position [786, 0]
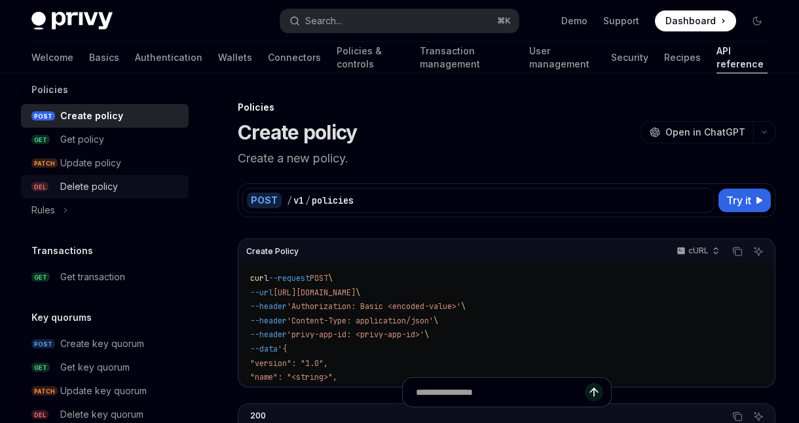
click at [90, 138] on div "Get policy" at bounding box center [82, 140] width 44 height 16
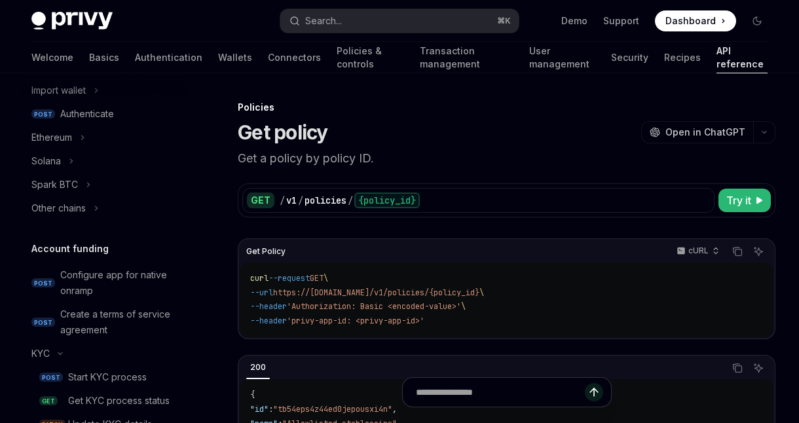
scroll to position [309, 0]
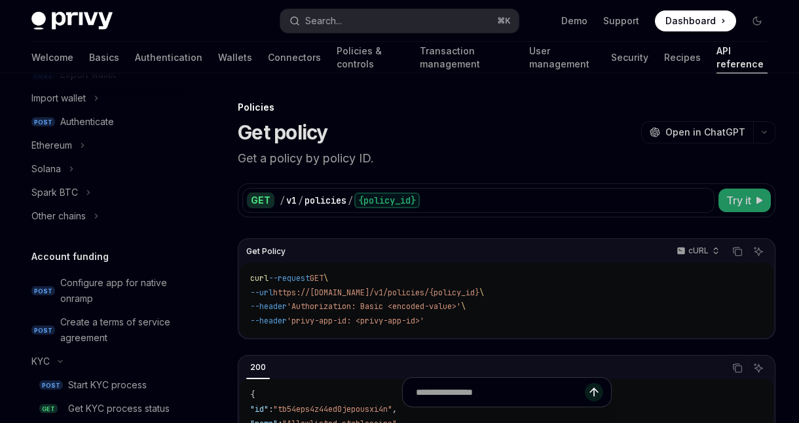
click at [740, 193] on span "Try it" at bounding box center [738, 200] width 25 height 16
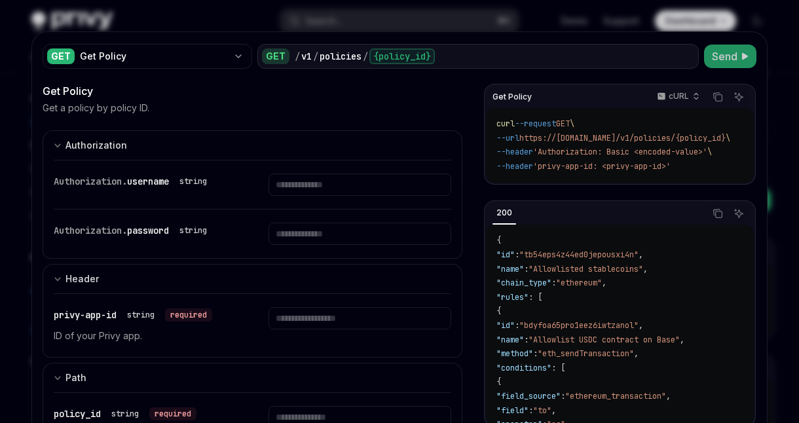
click at [727, 52] on span "Send" at bounding box center [725, 56] width 26 height 16
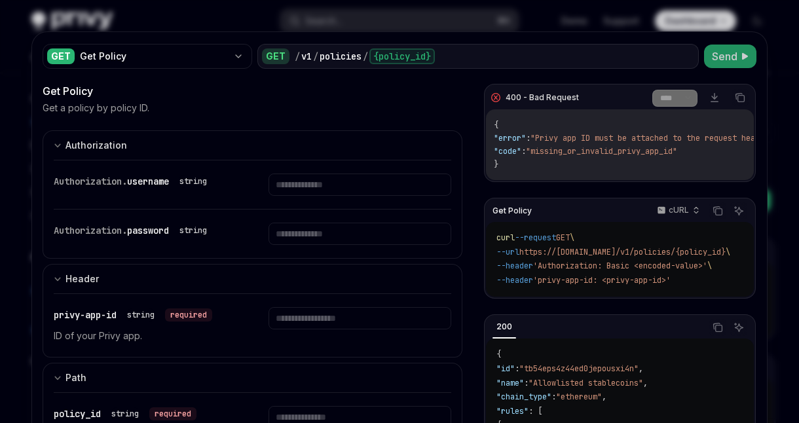
type textarea "*"
